Goal: Information Seeking & Learning: Learn about a topic

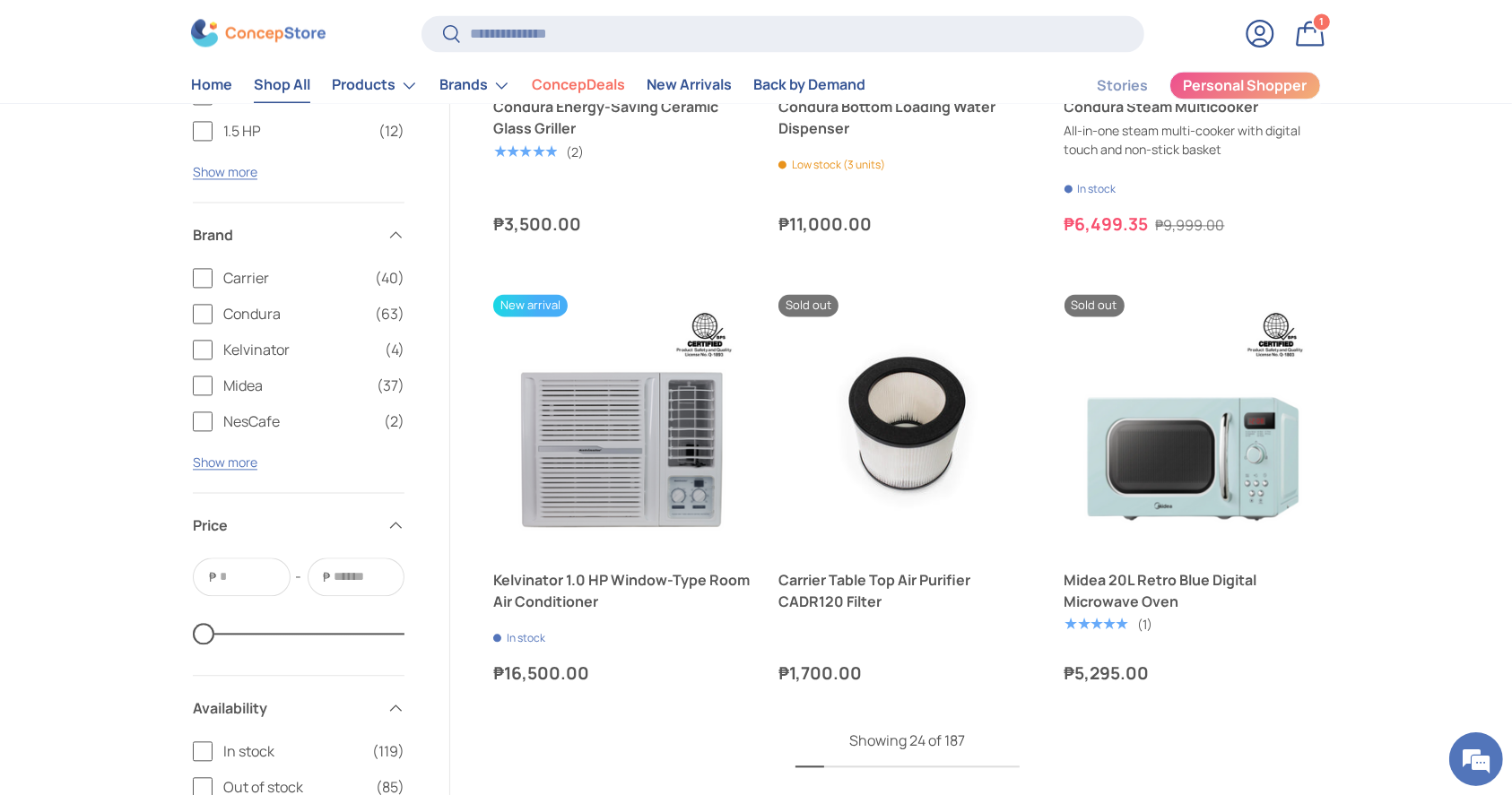
scroll to position [3951, 0]
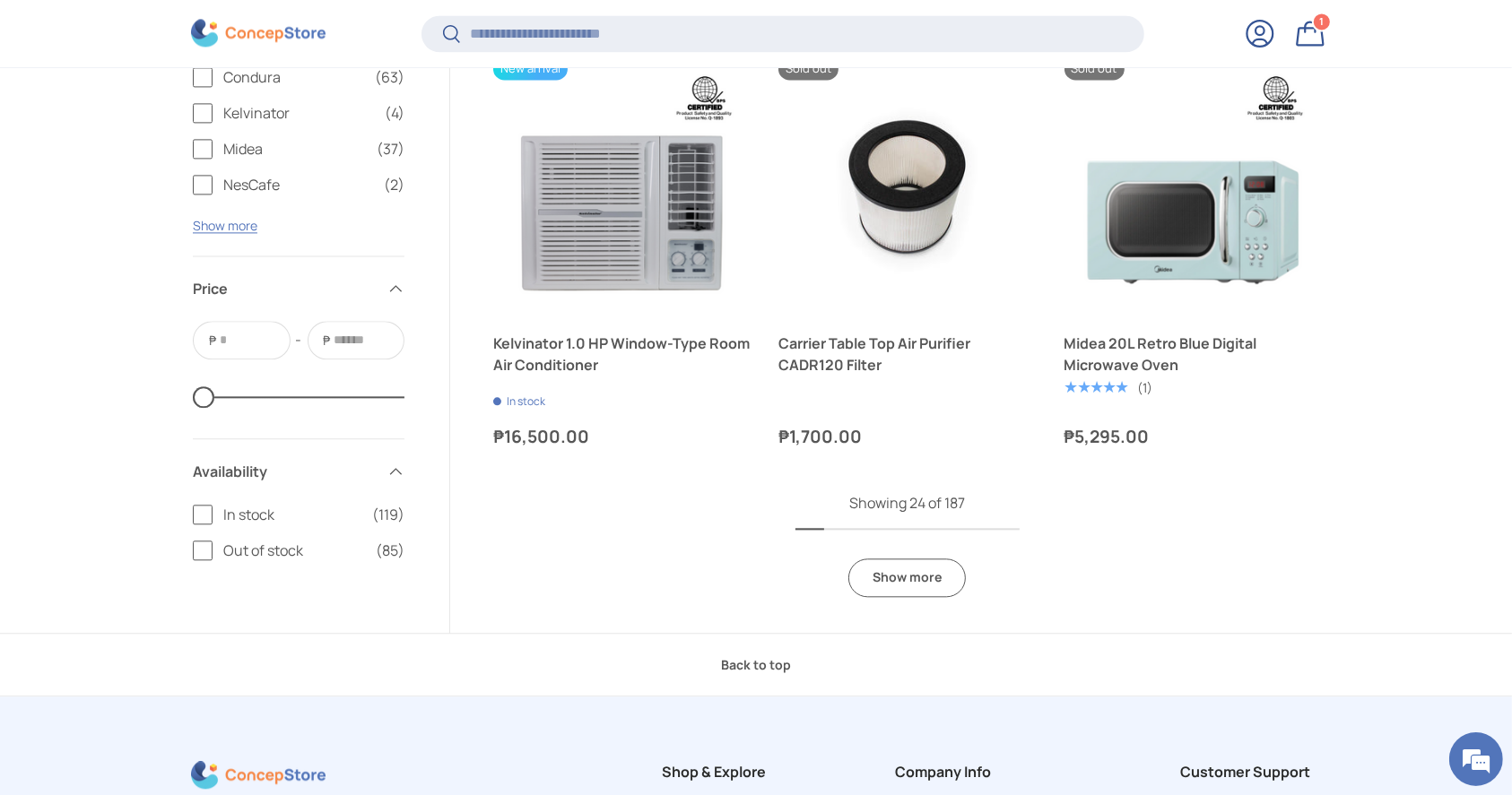
click at [952, 595] on div "Showing 24 of 187 Show more" at bounding box center [907, 545] width 224 height 105
click at [932, 589] on link "Show more" at bounding box center [906, 578] width 117 height 38
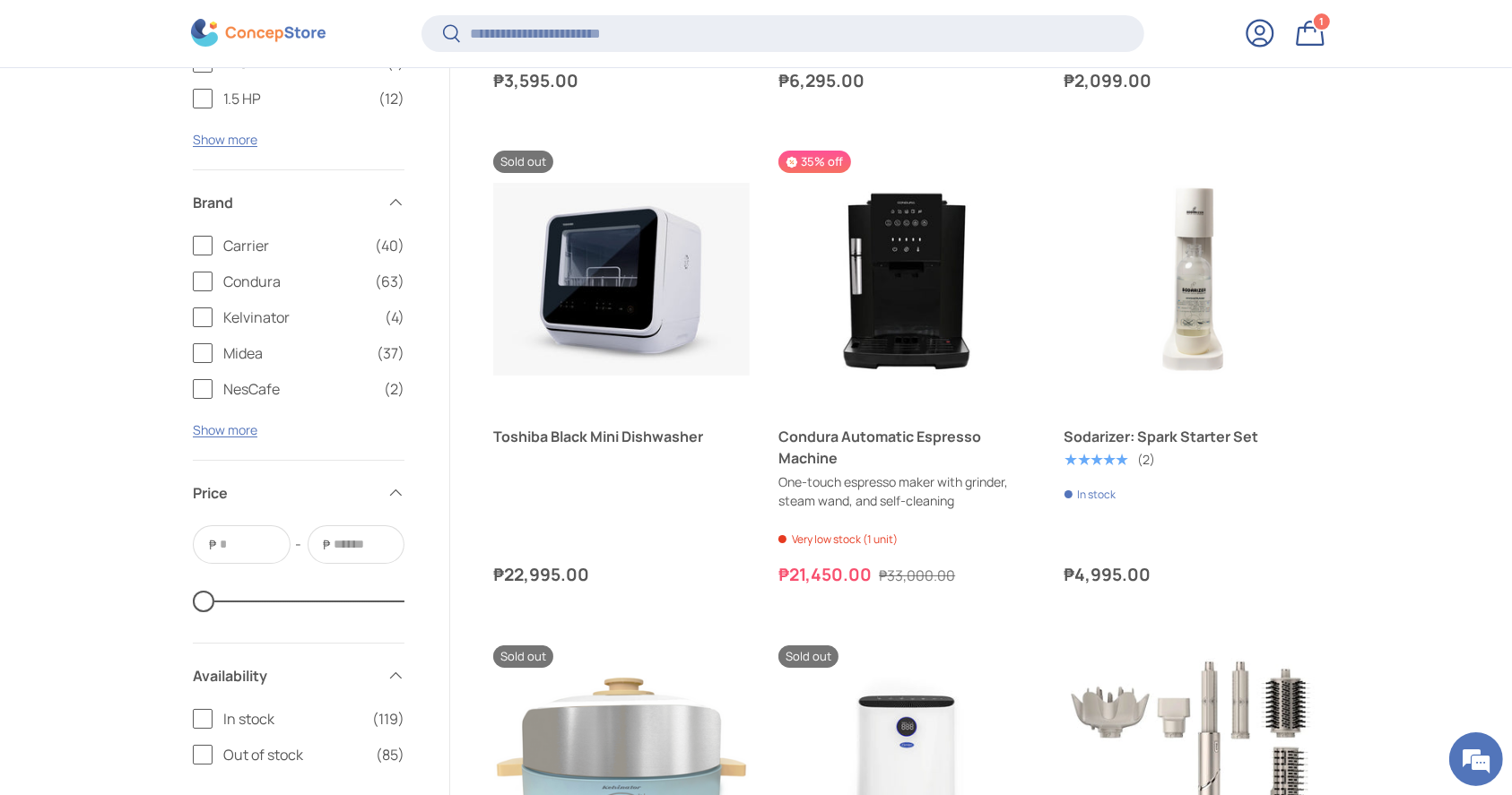
scroll to position [6464, 0]
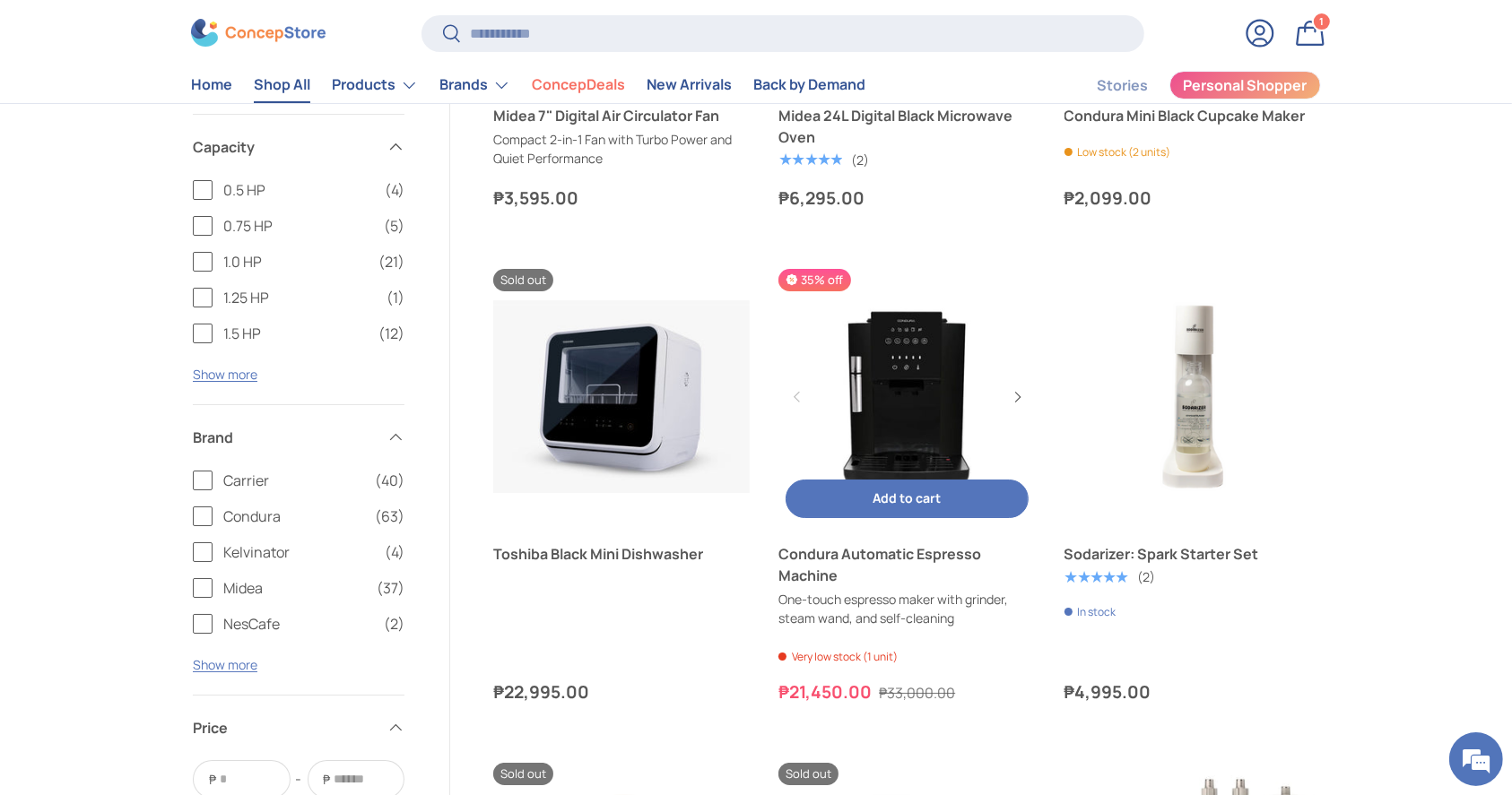
click at [884, 403] on link "Condura Automatic Espresso Machine" at bounding box center [906, 397] width 256 height 256
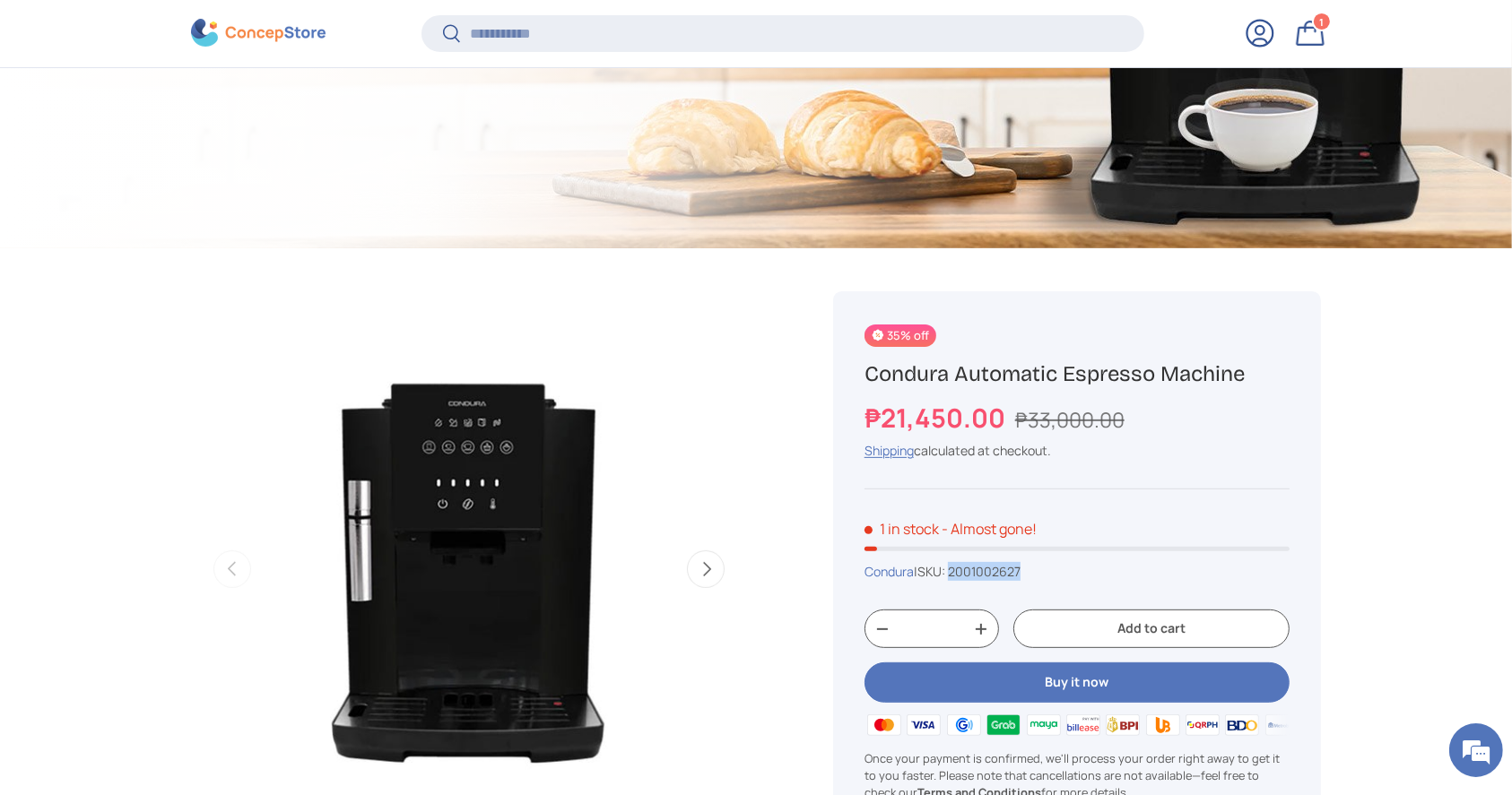
drag, startPoint x: 1035, startPoint y: 574, endPoint x: 960, endPoint y: 567, distance: 75.3
click at [960, 567] on div "Condura | SKU: 2001002627" at bounding box center [1077, 571] width 425 height 19
copy span "2001002627"
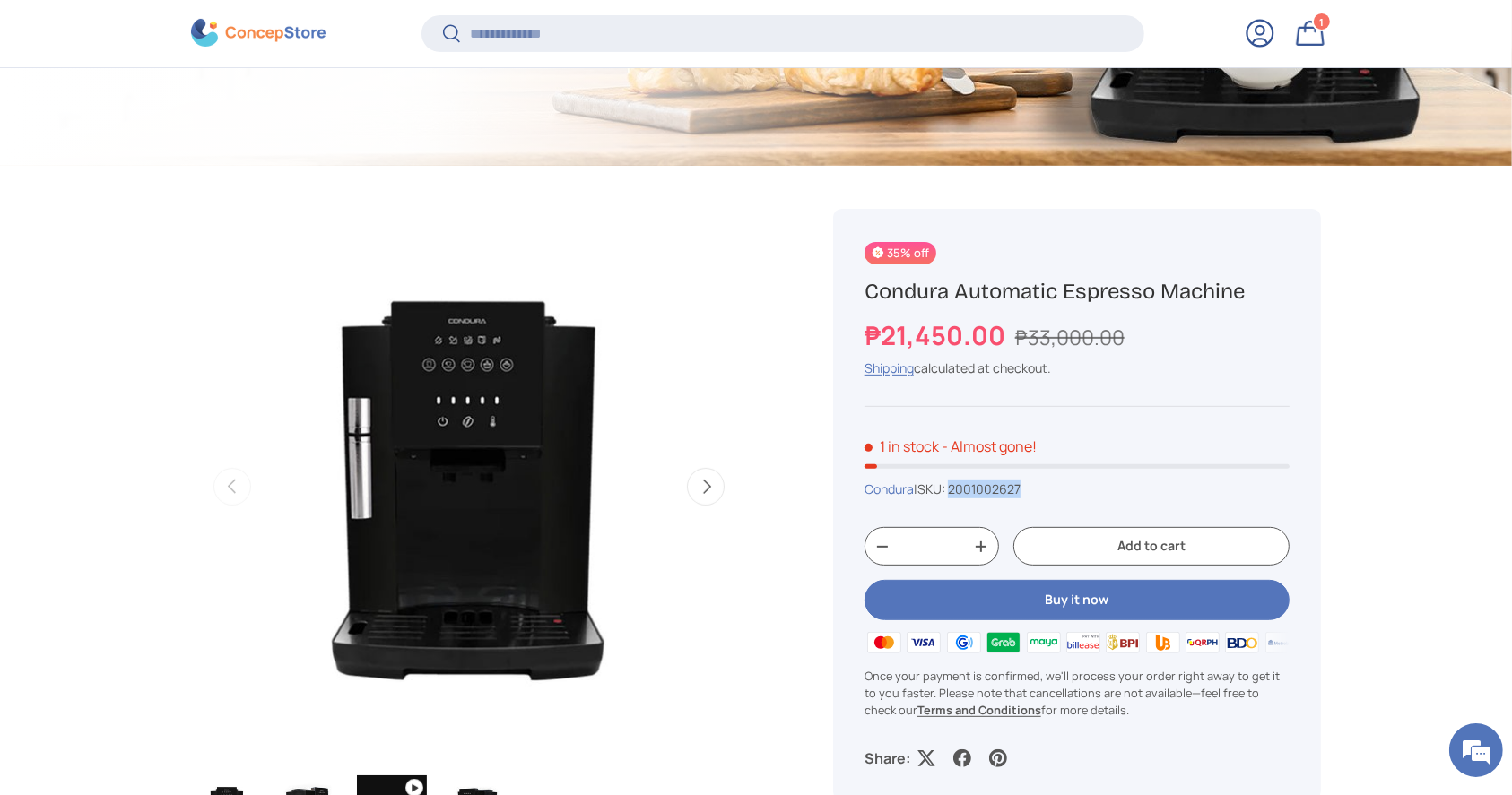
scroll to position [593, 0]
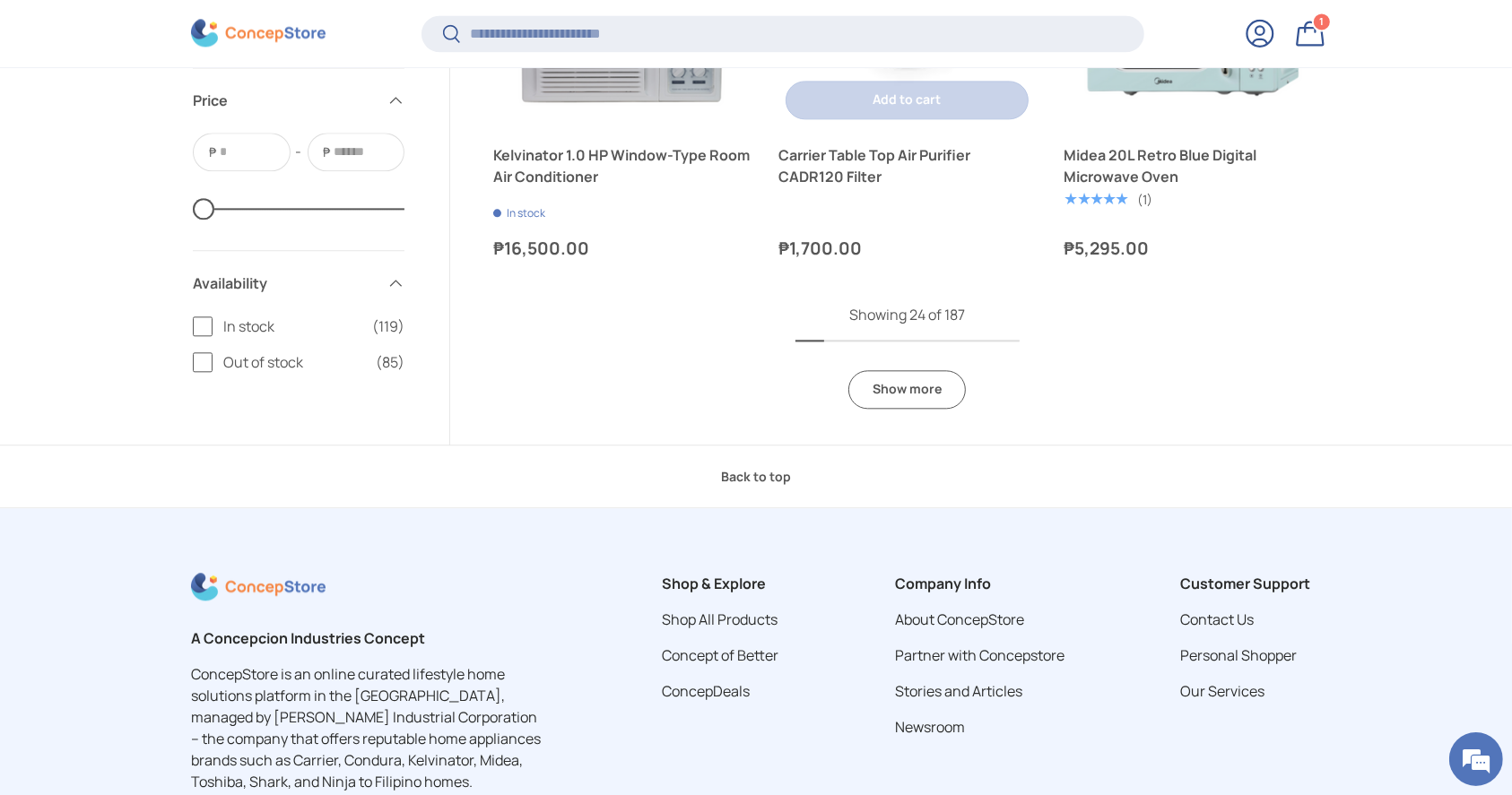
scroll to position [4178, 0]
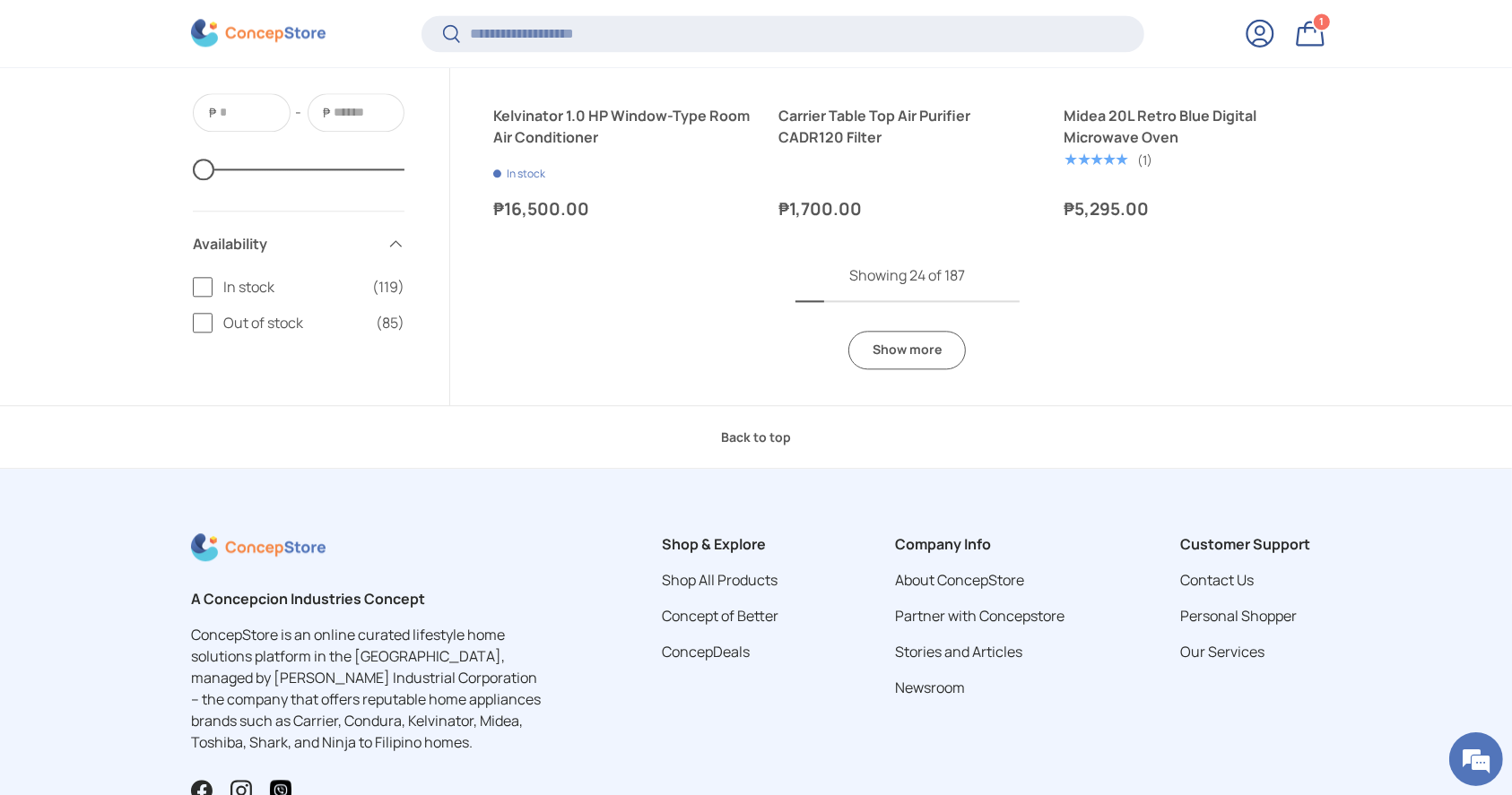
click at [893, 353] on link "Show more" at bounding box center [906, 350] width 117 height 38
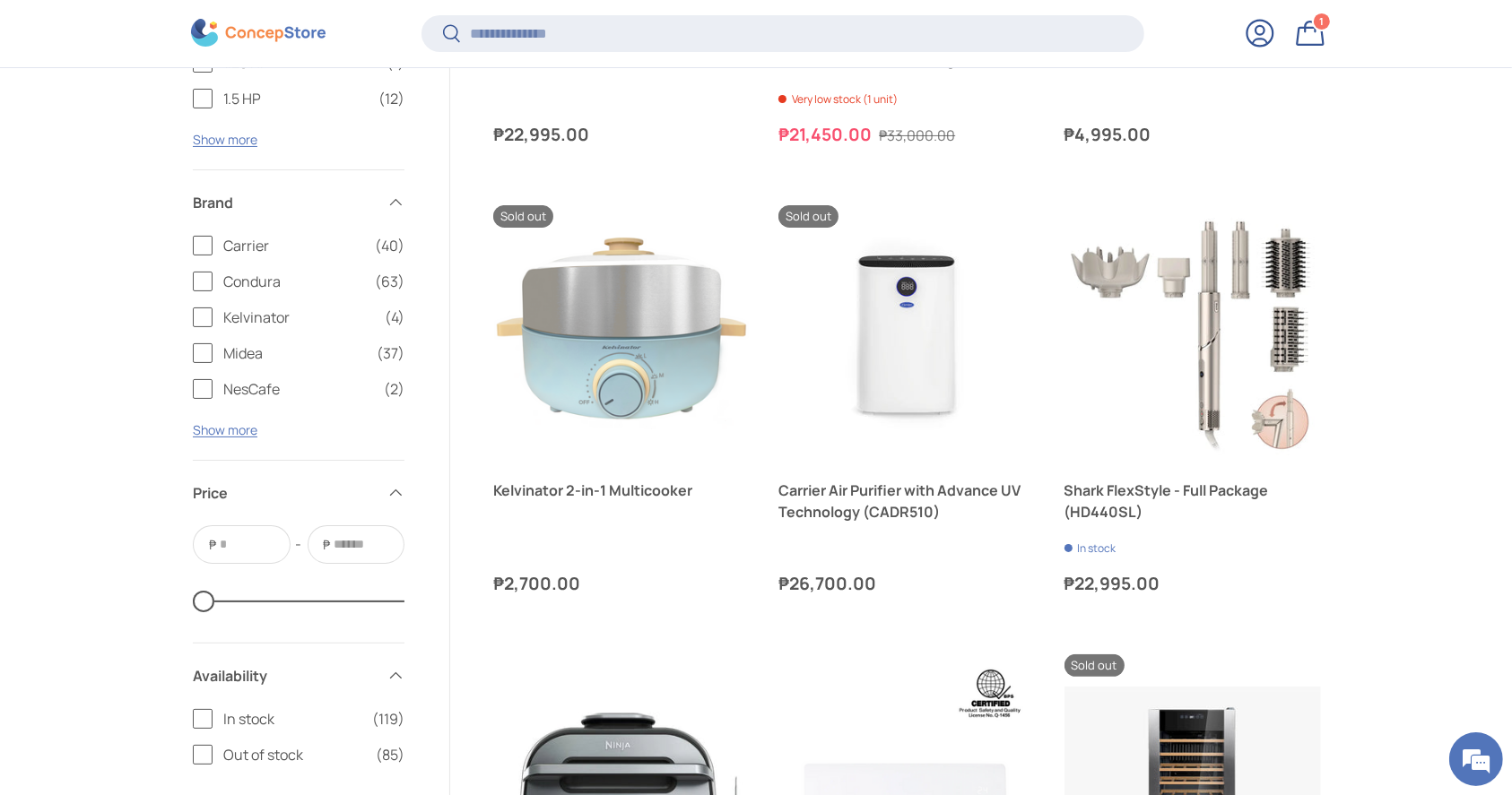
scroll to position [7165, 0]
